Goal: Task Accomplishment & Management: Use online tool/utility

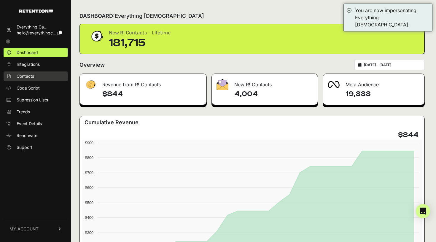
click at [20, 76] on span "Contacts" at bounding box center [26, 76] width 18 height 6
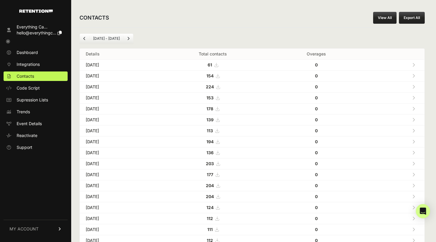
click at [386, 20] on link "View All" at bounding box center [385, 18] width 23 height 12
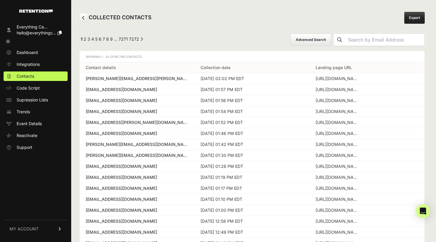
scroll to position [19, 0]
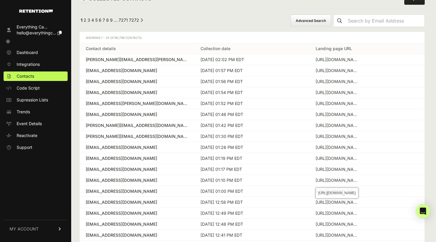
click at [328, 180] on div "https://clunymedia.com/products/the-theology-of-history-in-saint-bonaventure?sr…" at bounding box center [338, 181] width 45 height 6
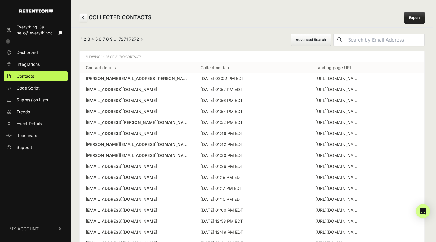
scroll to position [0, 0]
click at [310, 45] on button "Advanced Search" at bounding box center [311, 40] width 40 height 12
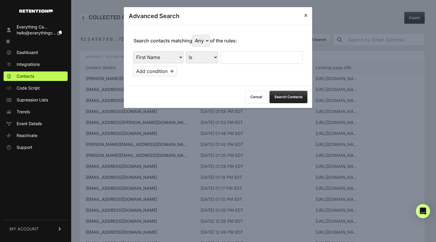
select select "landing_page_domain"
select select "contains"
click at [235, 53] on input "text" at bounding box center [262, 57] width 82 height 12
type input "cluny"
click at [286, 91] on button "Search Contacts" at bounding box center [289, 97] width 38 height 12
